Goal: Task Accomplishment & Management: Manage account settings

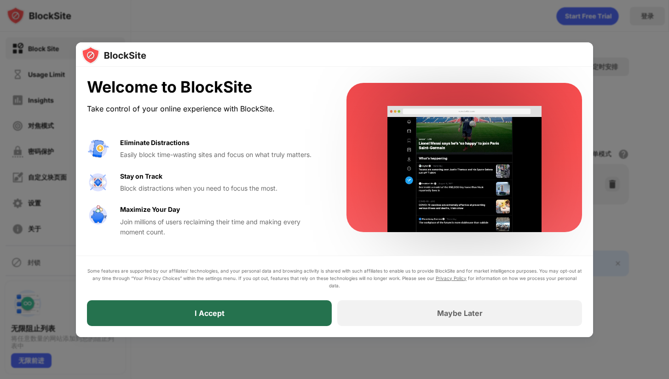
click at [247, 310] on div "I Accept" at bounding box center [209, 313] width 245 height 26
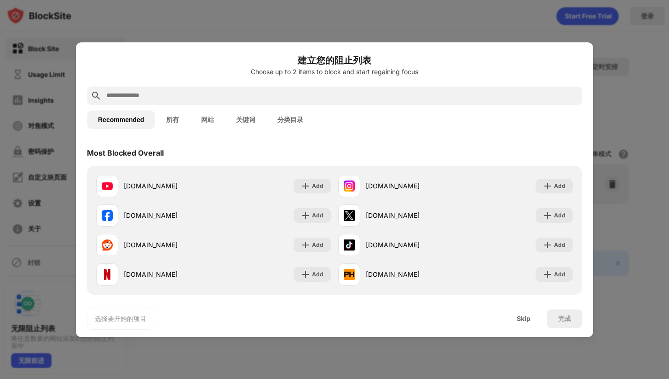
click at [208, 94] on input "text" at bounding box center [341, 95] width 473 height 11
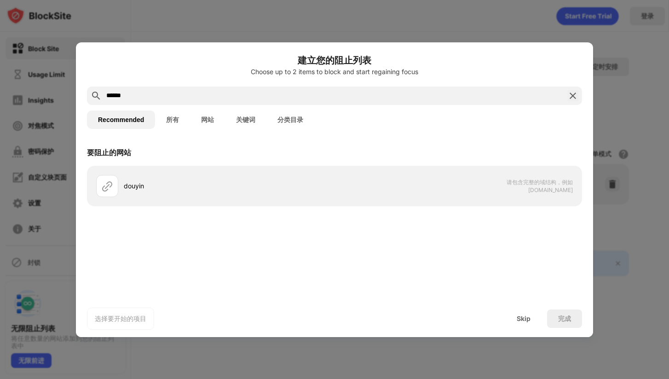
drag, startPoint x: 152, startPoint y: 99, endPoint x: 77, endPoint y: 97, distance: 75.5
click at [77, 97] on div "建立您的阻止列表 Choose up to 2 items to block and start regaining focus ****** Recomme…" at bounding box center [334, 189] width 517 height 294
paste input "**********"
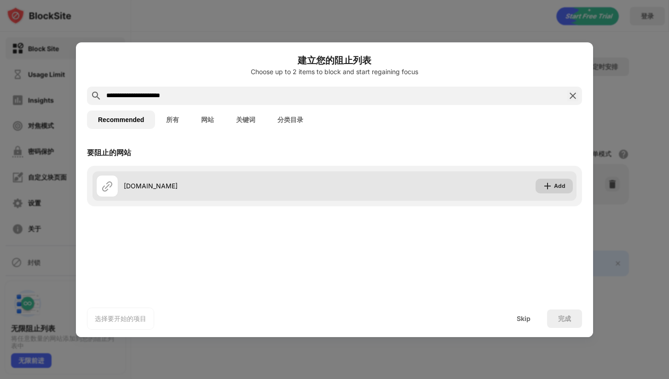
type input "**********"
click at [560, 183] on div "Add" at bounding box center [560, 185] width 12 height 9
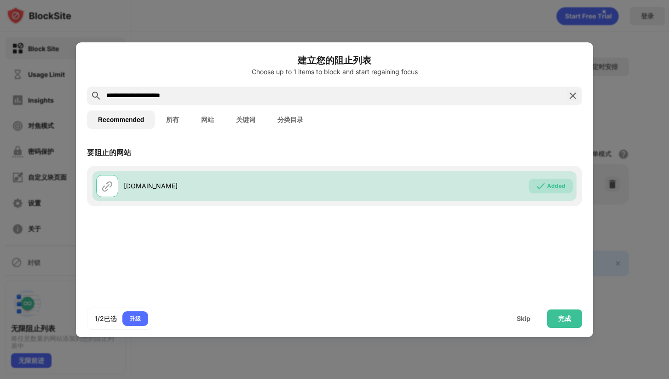
click at [572, 94] on img at bounding box center [572, 95] width 11 height 11
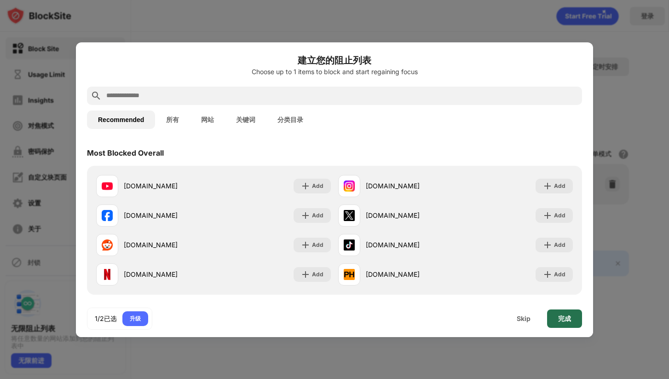
click at [570, 322] on div "完成" at bounding box center [564, 318] width 35 height 18
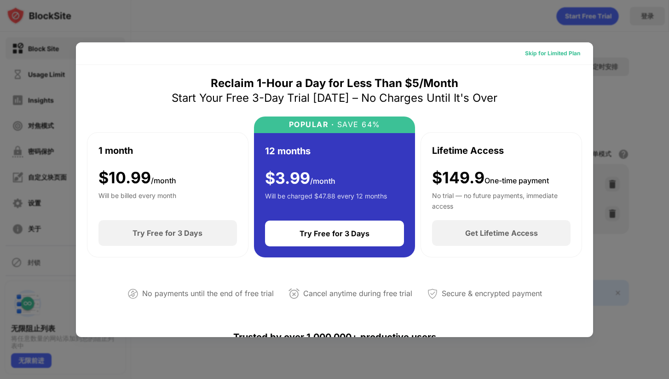
click at [562, 56] on div "Skip for Limited Plan" at bounding box center [552, 53] width 55 height 9
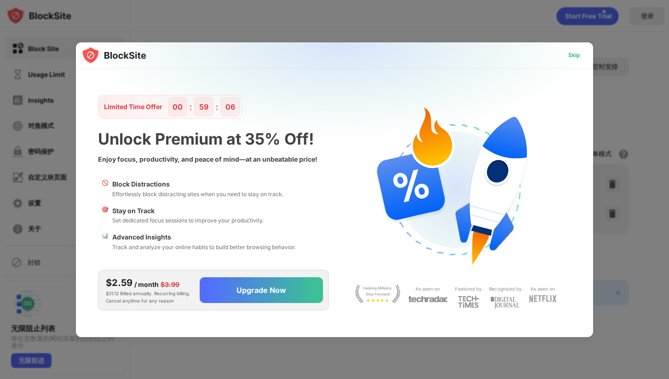
click at [570, 58] on div "Skip" at bounding box center [574, 55] width 12 height 9
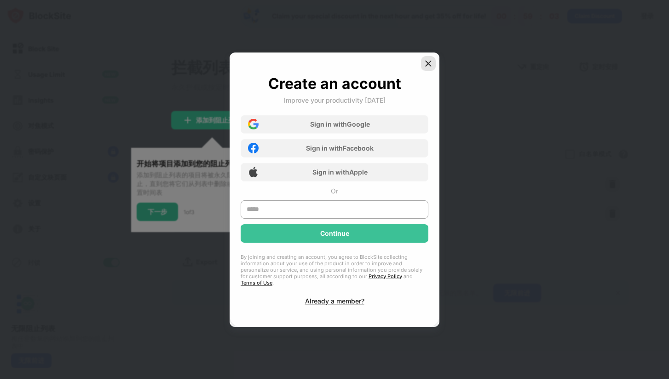
click at [432, 63] on img at bounding box center [428, 63] width 9 height 9
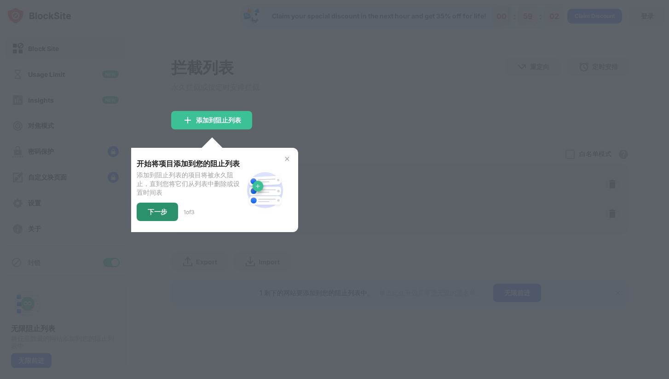
click at [163, 221] on div "下一步" at bounding box center [157, 211] width 41 height 18
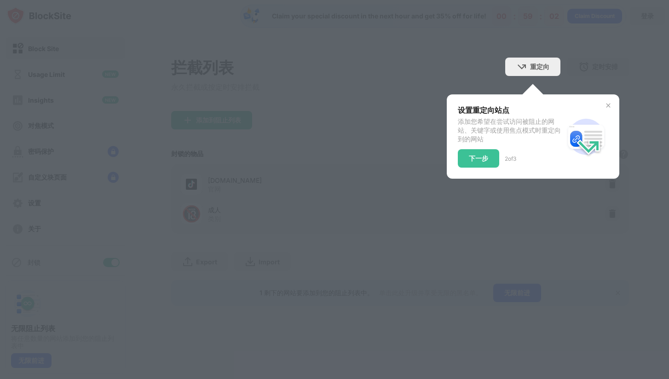
click at [163, 221] on div at bounding box center [334, 189] width 669 height 379
click at [477, 164] on div "下一步" at bounding box center [478, 158] width 41 height 18
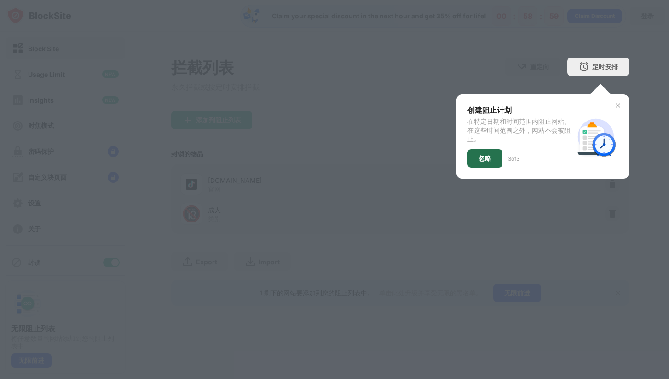
click at [487, 157] on div "忽略" at bounding box center [484, 158] width 13 height 7
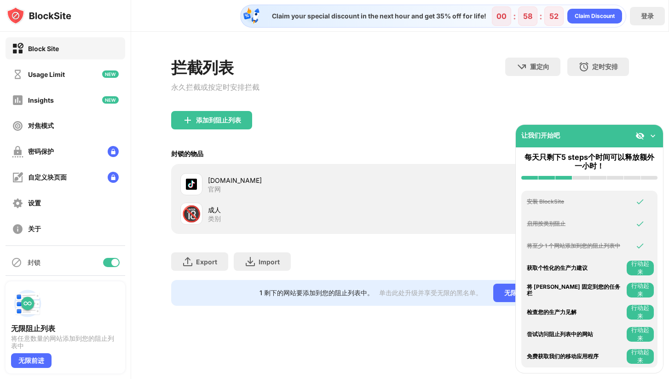
click at [651, 136] on img at bounding box center [652, 135] width 9 height 9
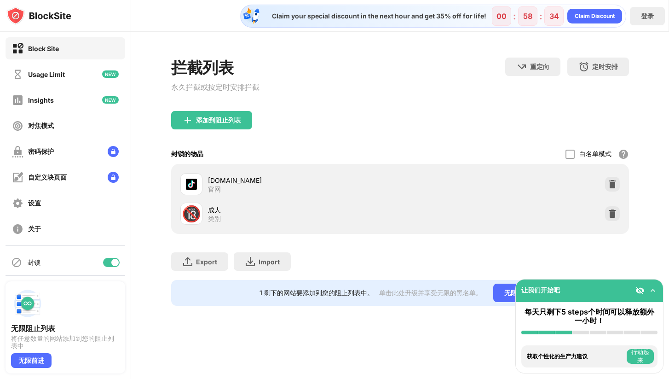
click at [193, 214] on div "🔞" at bounding box center [191, 213] width 19 height 19
